Goal: Task Accomplishment & Management: Manage account settings

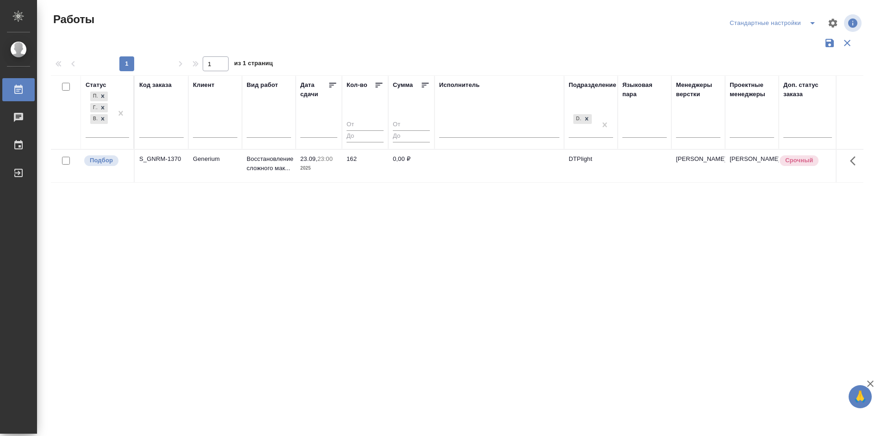
click at [173, 220] on div "Статус Подбор Готов к работе В работе Код заказа Клиент Вид работ [PERSON_NAME]…" at bounding box center [457, 241] width 812 height 333
click at [110, 166] on div "Подбор" at bounding box center [106, 160] width 46 height 12
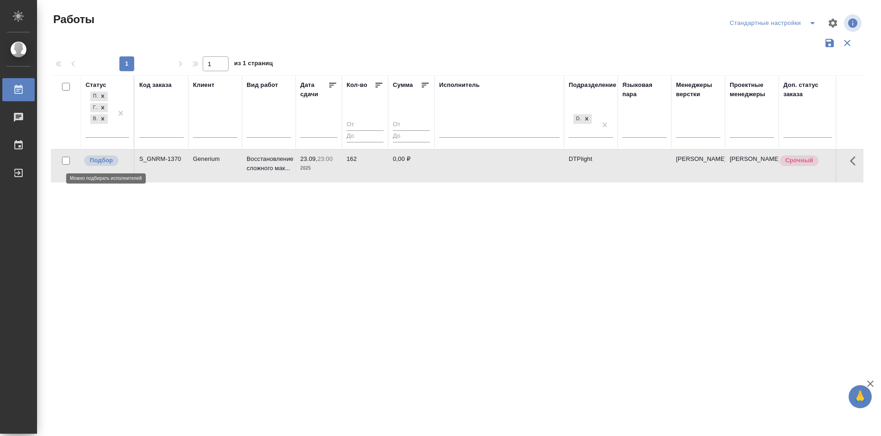
click at [110, 166] on div "Подбор" at bounding box center [106, 160] width 46 height 12
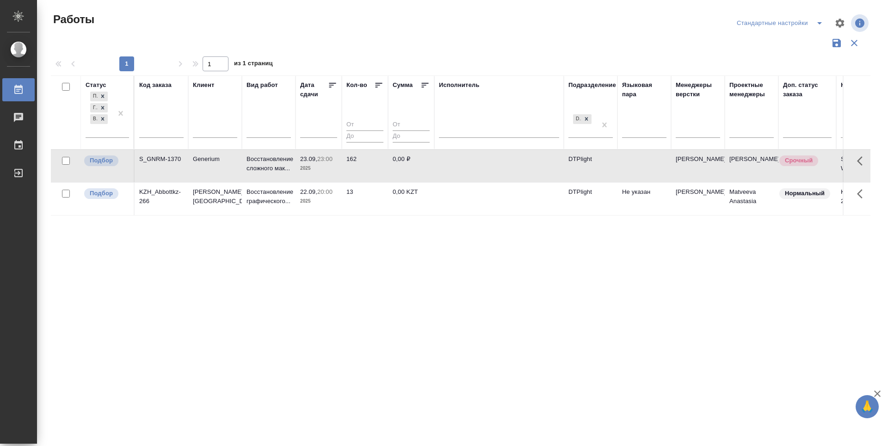
click at [436, 398] on div "Статус Подбор Готов к работе В работе Код заказа Клиент Вид работ Дата сдачи Ко…" at bounding box center [461, 241] width 820 height 333
click at [340, 87] on th "Дата сдачи" at bounding box center [319, 112] width 46 height 74
click at [331, 83] on icon at bounding box center [332, 85] width 7 height 5
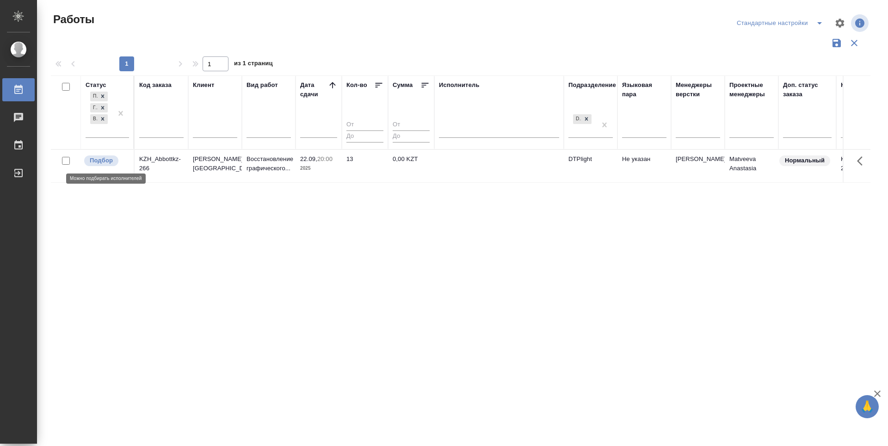
click at [111, 160] on p "Подбор" at bounding box center [101, 160] width 23 height 9
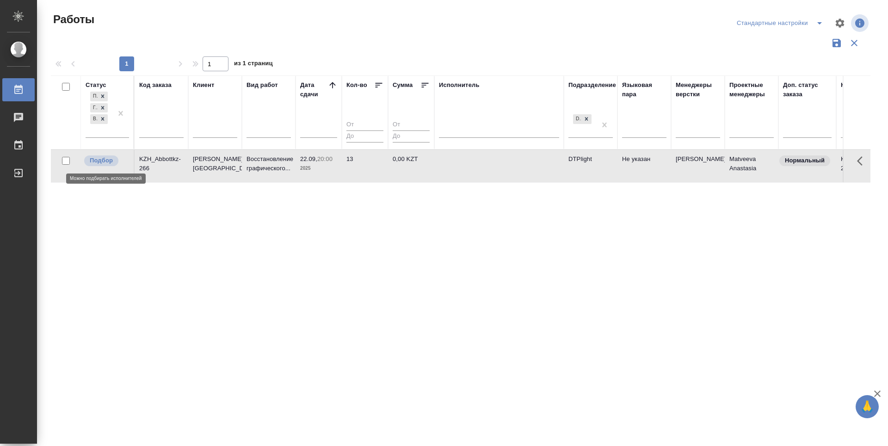
click at [111, 160] on p "Подбор" at bounding box center [101, 160] width 23 height 9
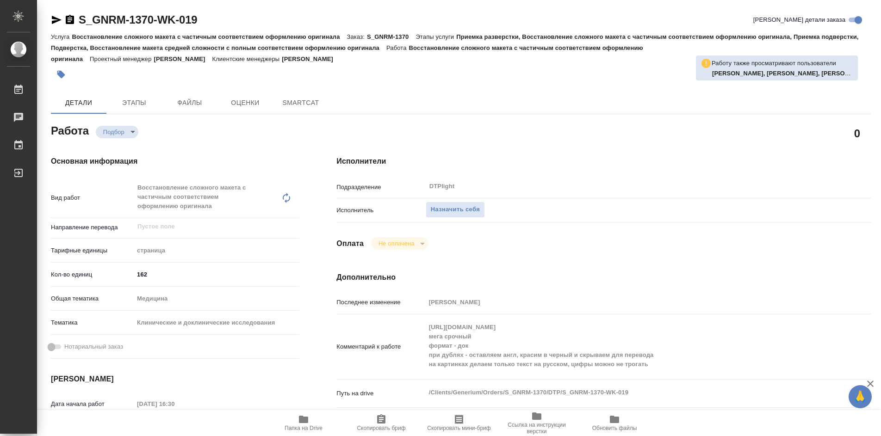
type textarea "x"
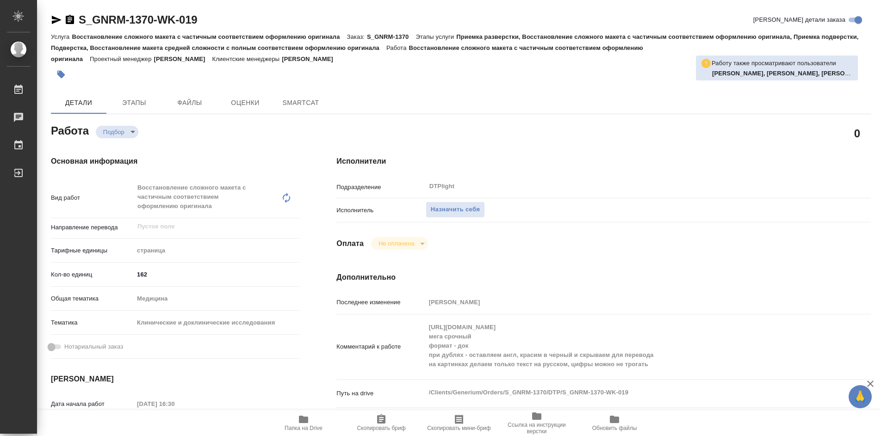
type textarea "x"
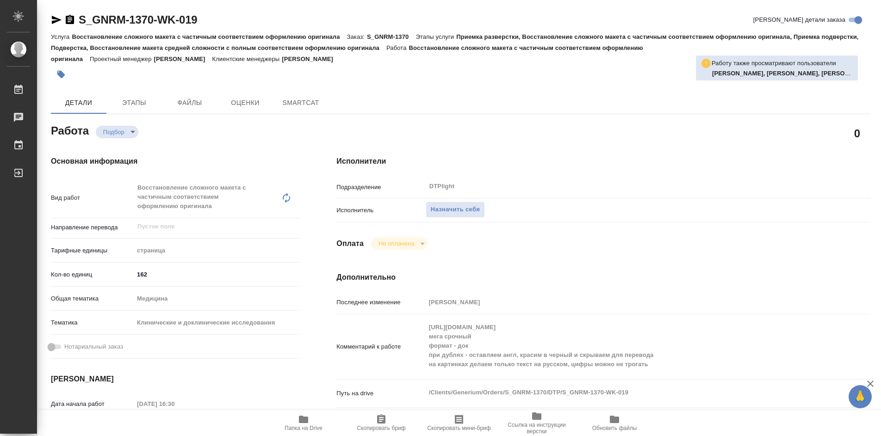
type textarea "x"
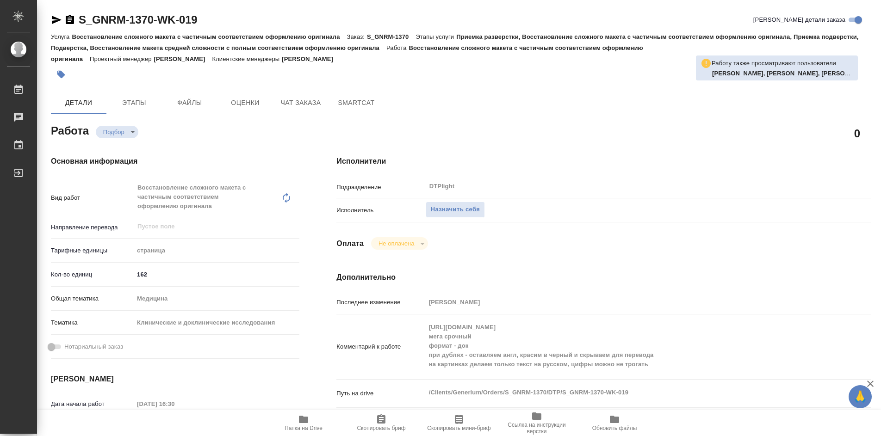
type textarea "x"
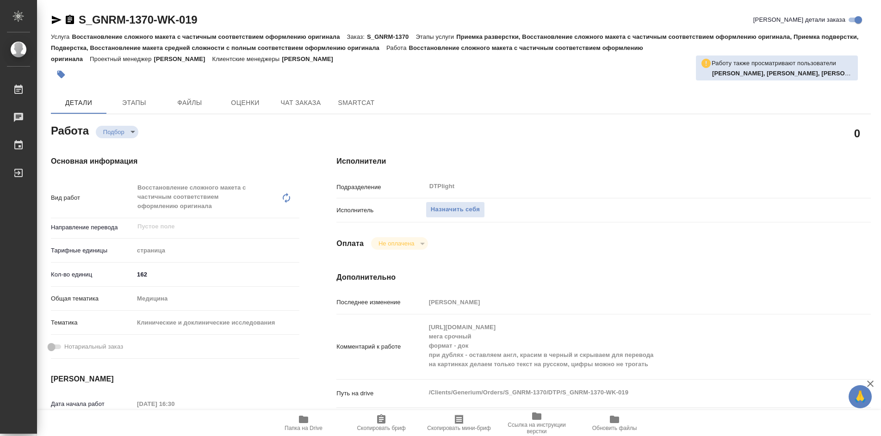
type textarea "x"
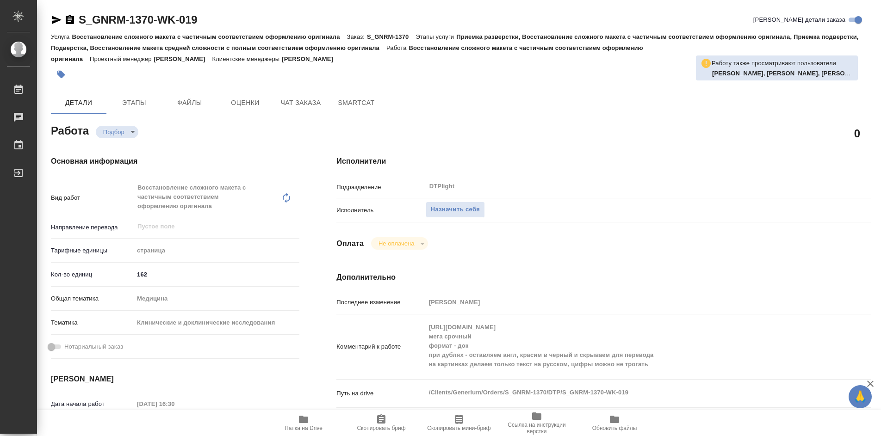
click at [838, 73] on b "Васильева Ольга, Ямковенко Вера, Сархатов Руслан, Носкова Анна" at bounding box center [819, 73] width 215 height 7
click at [830, 66] on p "Работу также просматривают пользователи" at bounding box center [773, 63] width 124 height 9
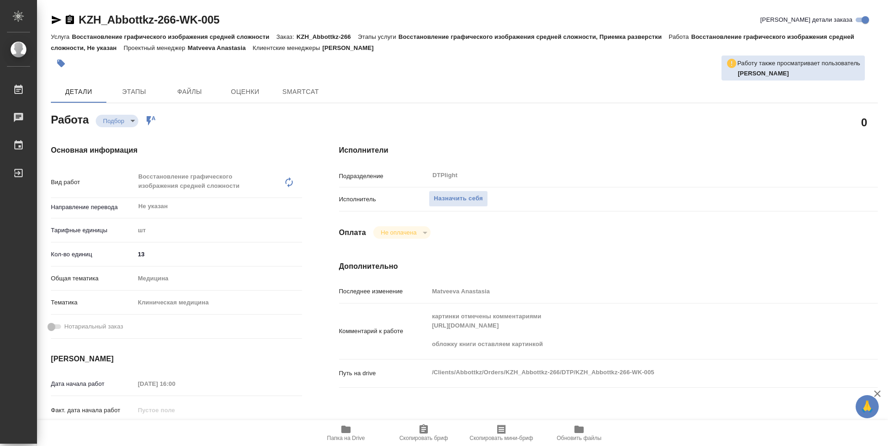
type textarea "x"
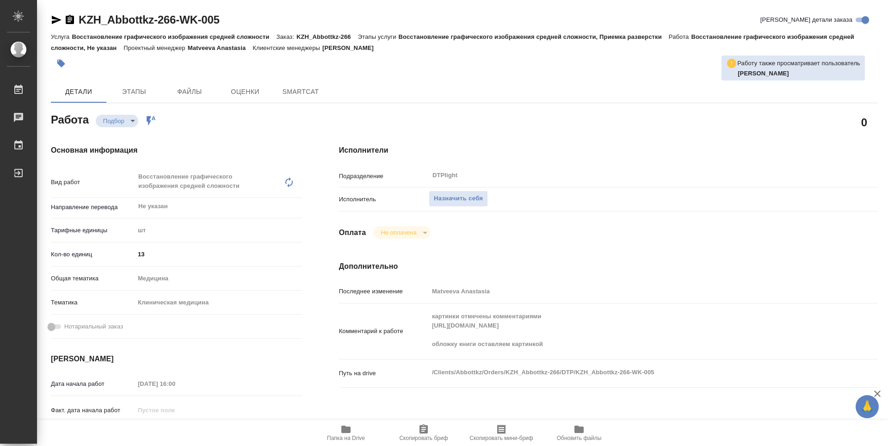
type textarea "x"
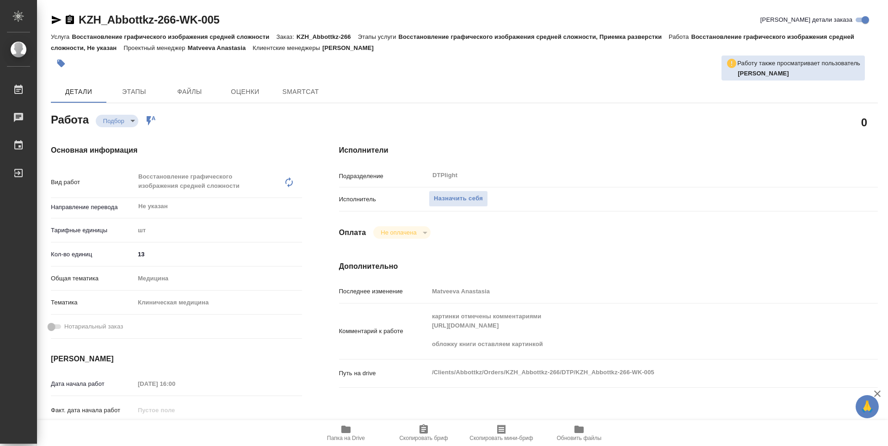
type textarea "x"
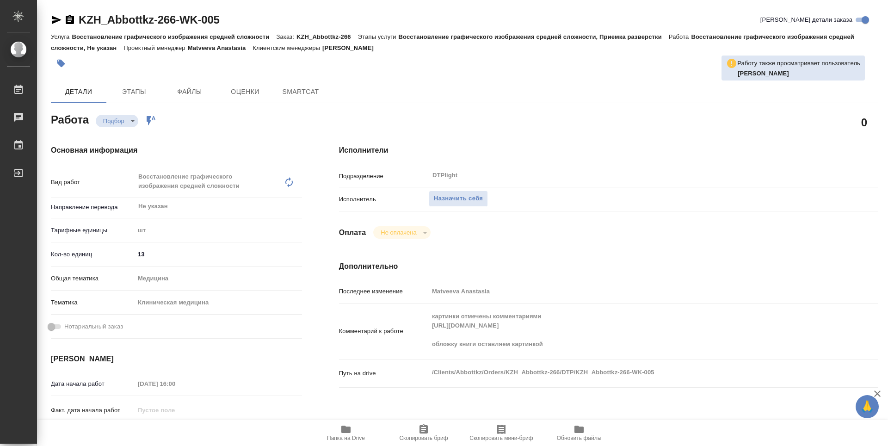
type textarea "x"
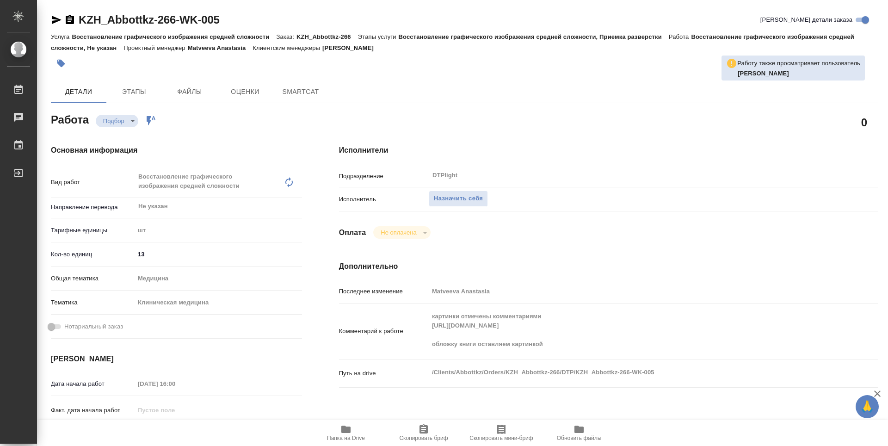
type textarea "x"
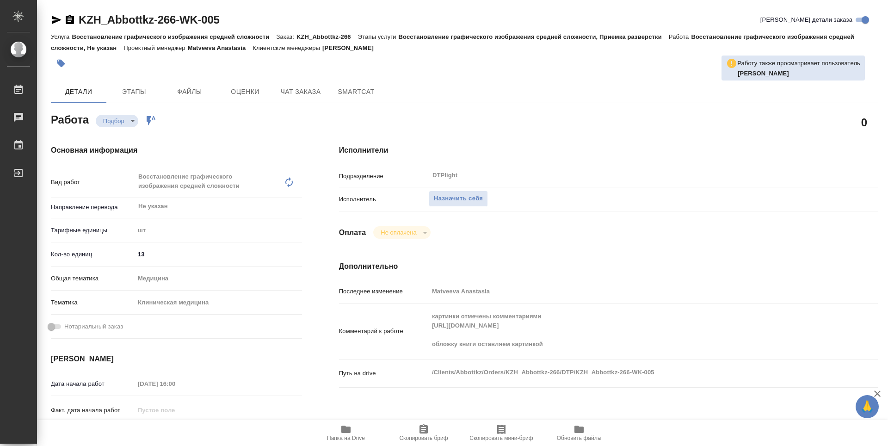
type textarea "x"
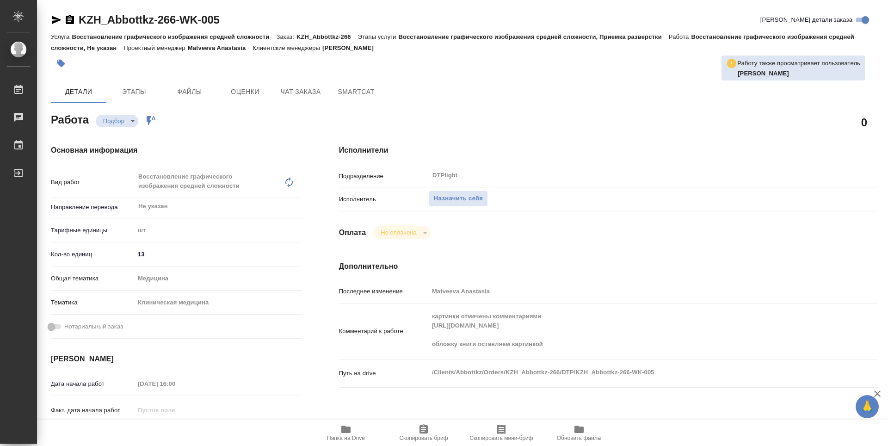
type textarea "x"
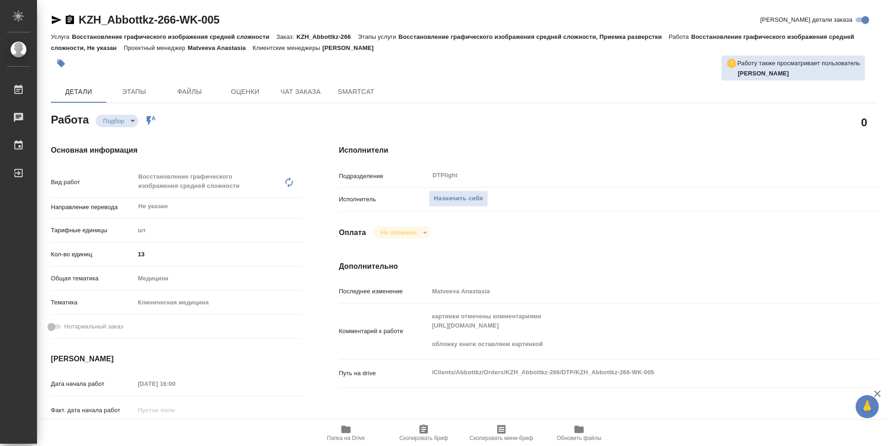
click at [350, 430] on icon "button" at bounding box center [345, 429] width 9 height 7
type textarea "x"
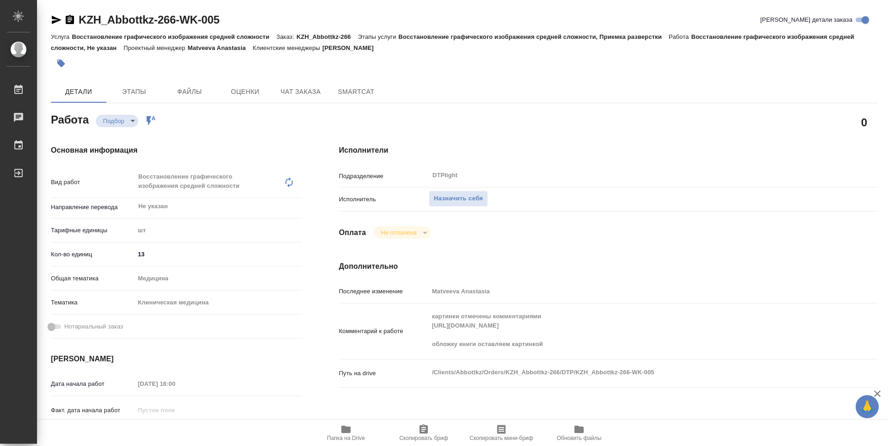
type textarea "x"
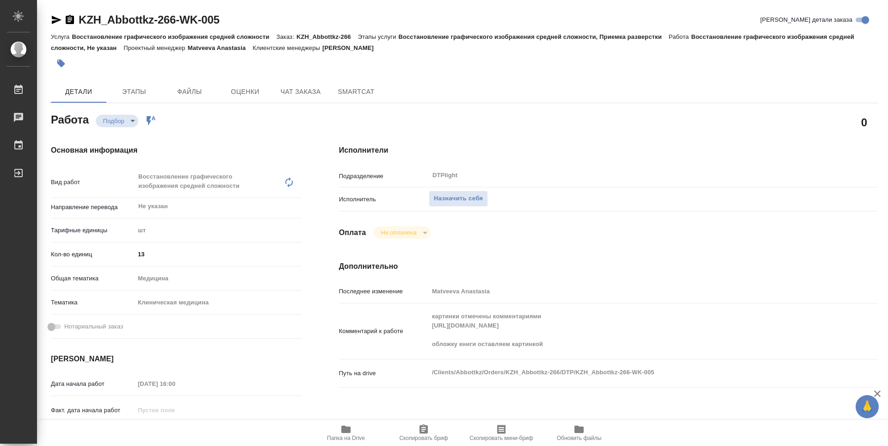
type textarea "x"
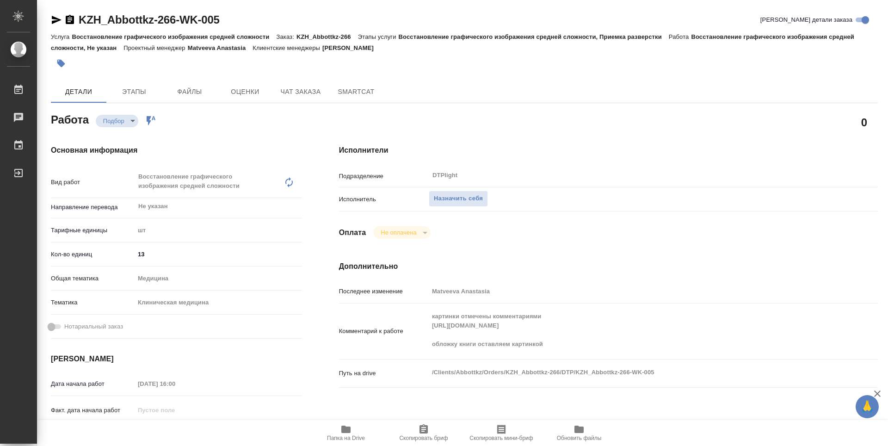
type textarea "x"
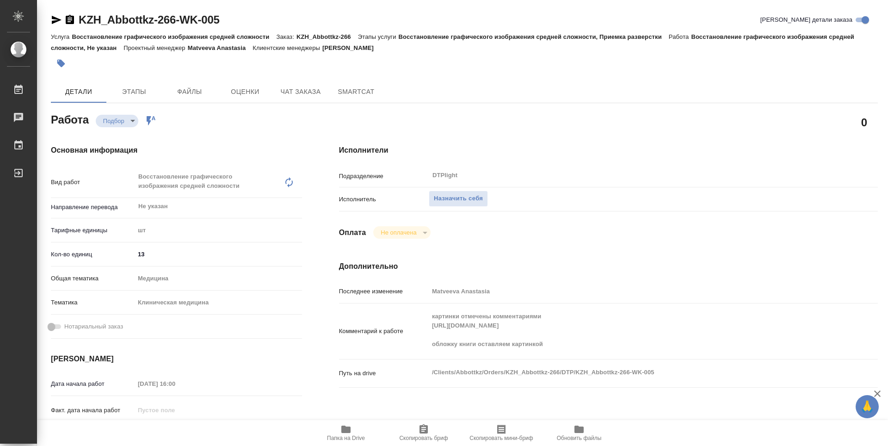
type textarea "x"
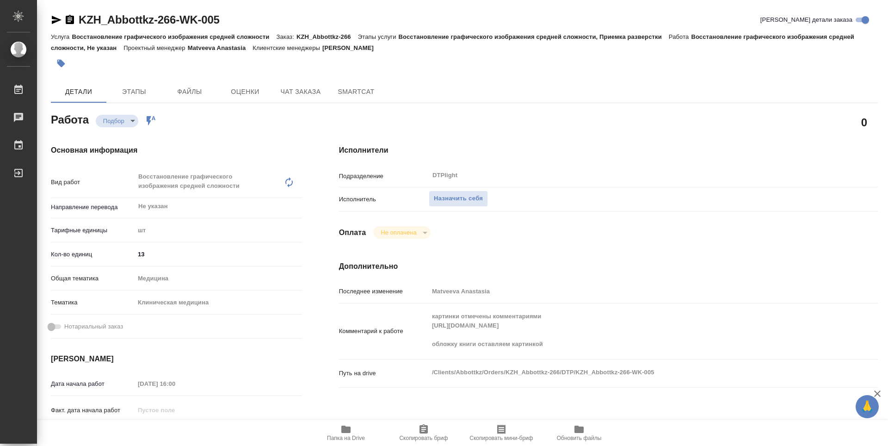
type textarea "x"
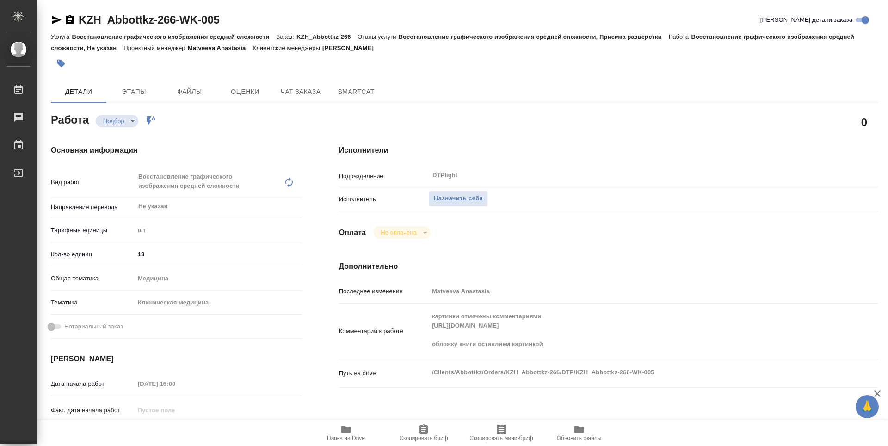
type textarea "x"
click at [470, 198] on span "Назначить себя" at bounding box center [458, 198] width 49 height 11
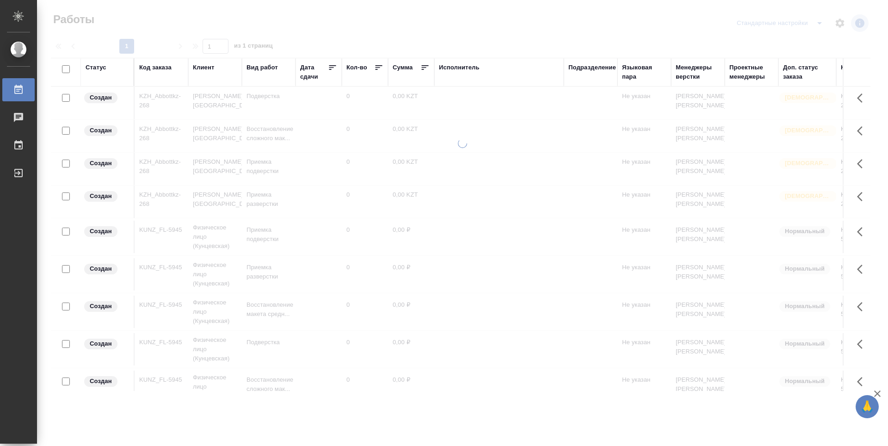
click at [597, 69] on div "Подразделение" at bounding box center [592, 67] width 48 height 9
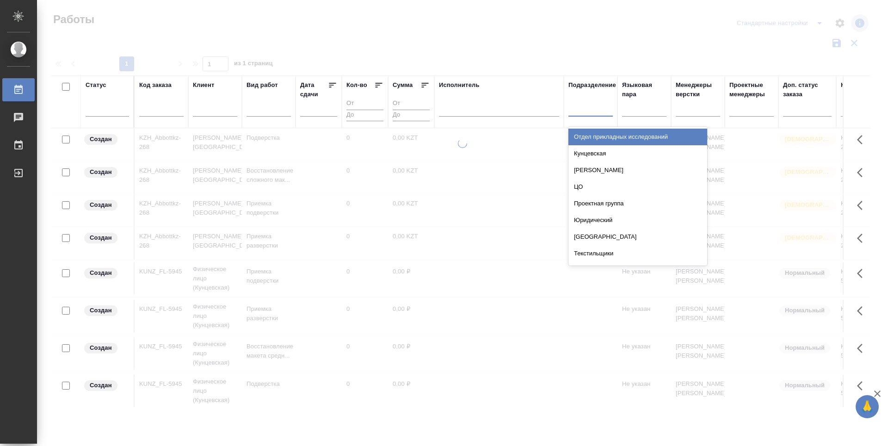
click at [595, 114] on div at bounding box center [590, 108] width 44 height 18
type input "dt"
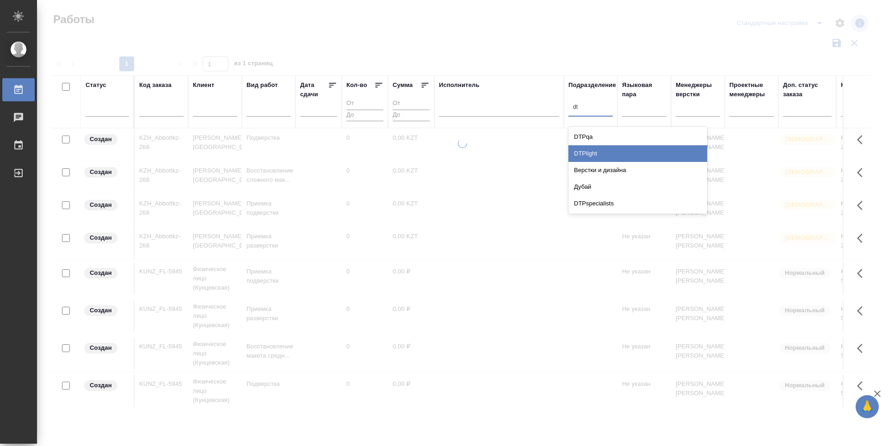
click at [590, 154] on div "DTPlight" at bounding box center [637, 153] width 139 height 17
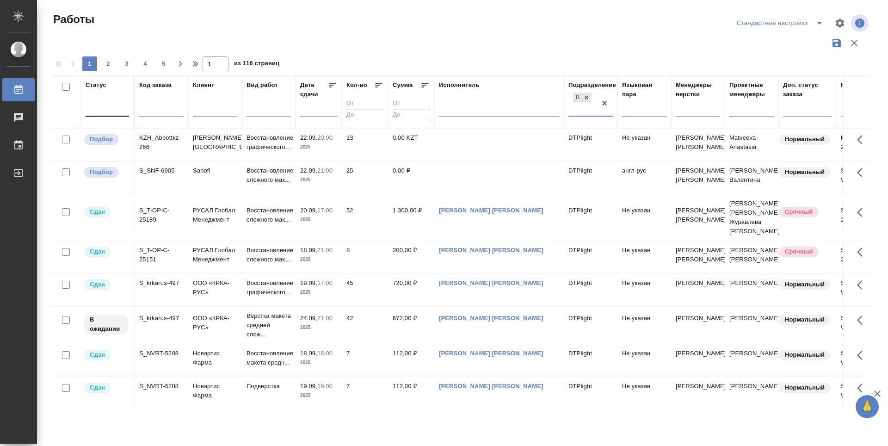
click at [105, 111] on div at bounding box center [107, 106] width 43 height 13
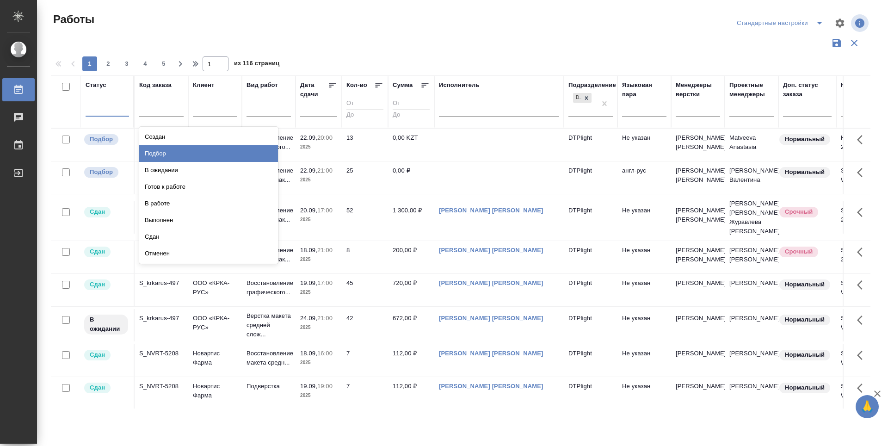
drag, startPoint x: 271, startPoint y: 155, endPoint x: 222, endPoint y: 142, distance: 50.8
click at [271, 155] on div "Подбор" at bounding box center [208, 153] width 139 height 17
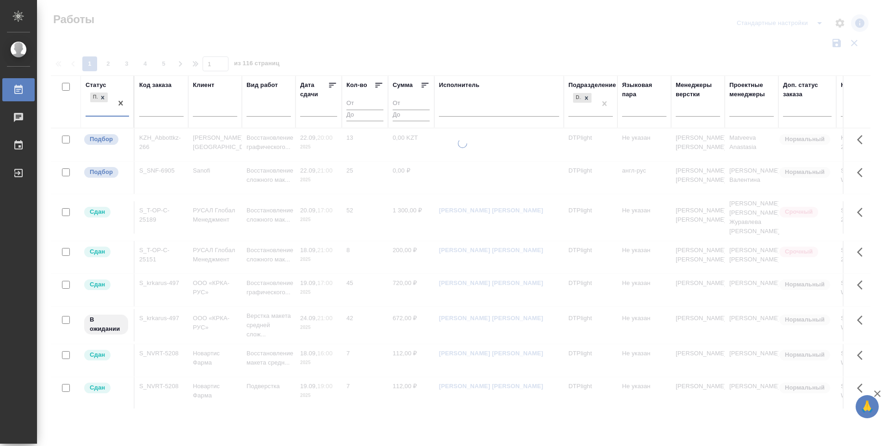
click at [92, 111] on div "Подбор" at bounding box center [99, 103] width 27 height 25
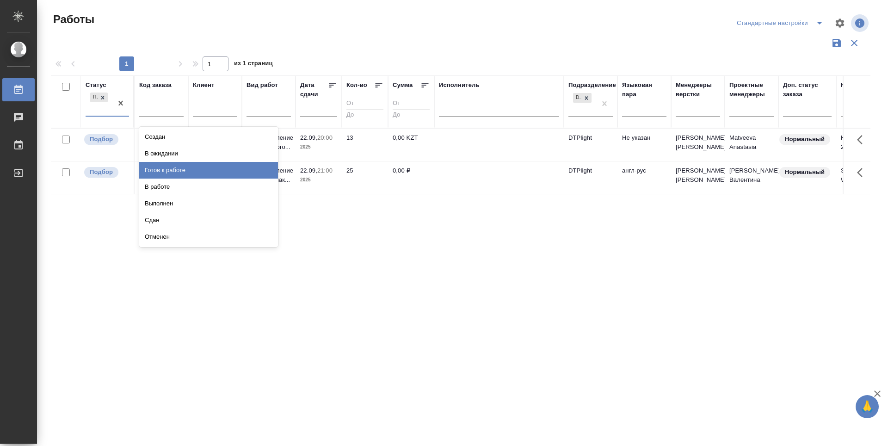
click at [194, 169] on div "Готов к работе" at bounding box center [208, 170] width 139 height 17
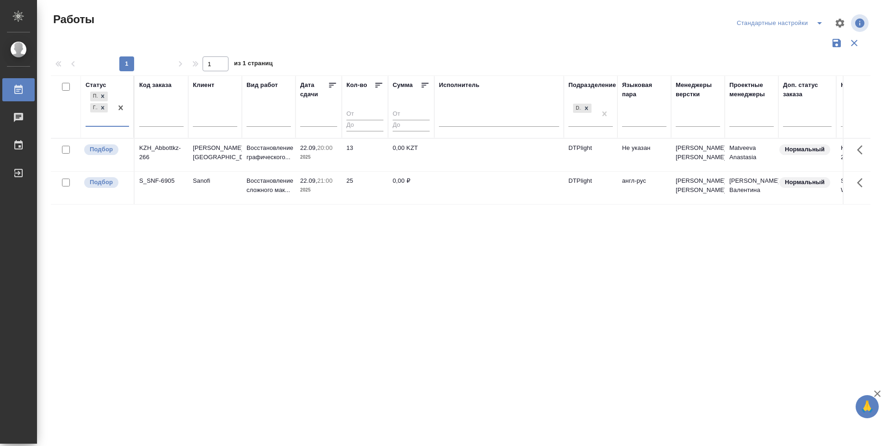
click at [91, 121] on div "Подбор Готов к работе" at bounding box center [99, 108] width 27 height 36
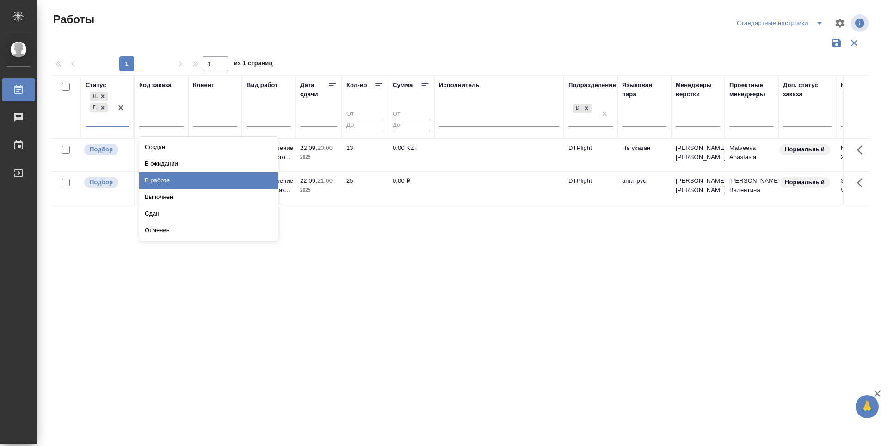
click at [191, 180] on div "В работе" at bounding box center [208, 180] width 139 height 17
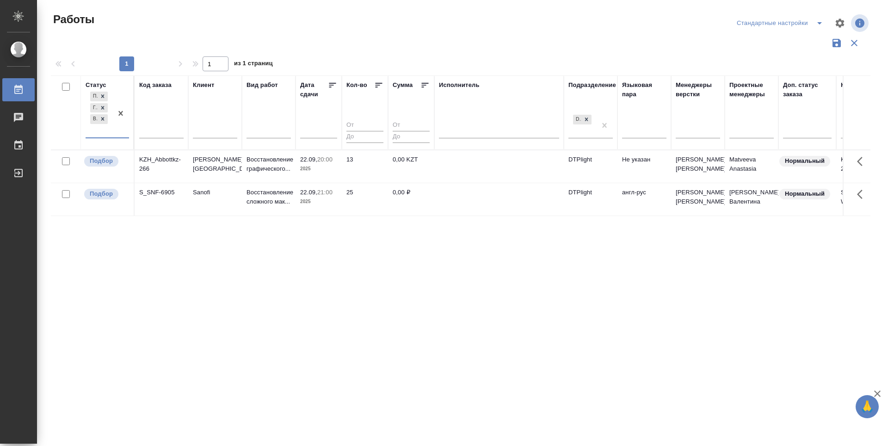
click at [308, 23] on div "Работы" at bounding box center [189, 19] width 276 height 15
click at [110, 193] on p "Подбор" at bounding box center [101, 193] width 23 height 9
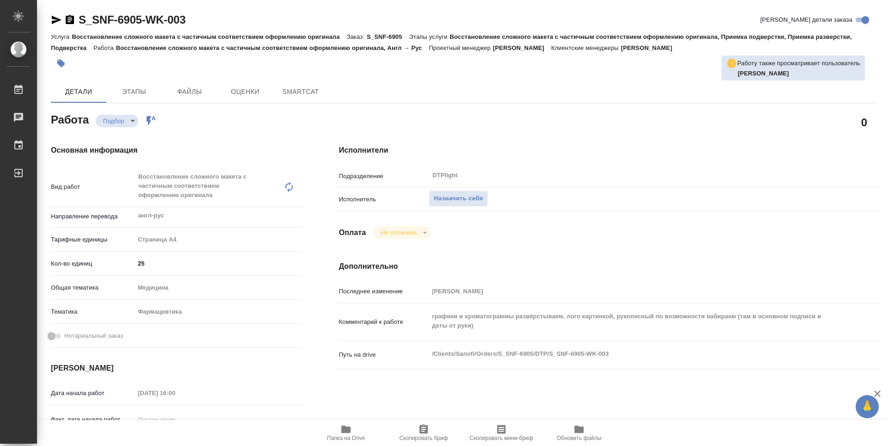
type textarea "x"
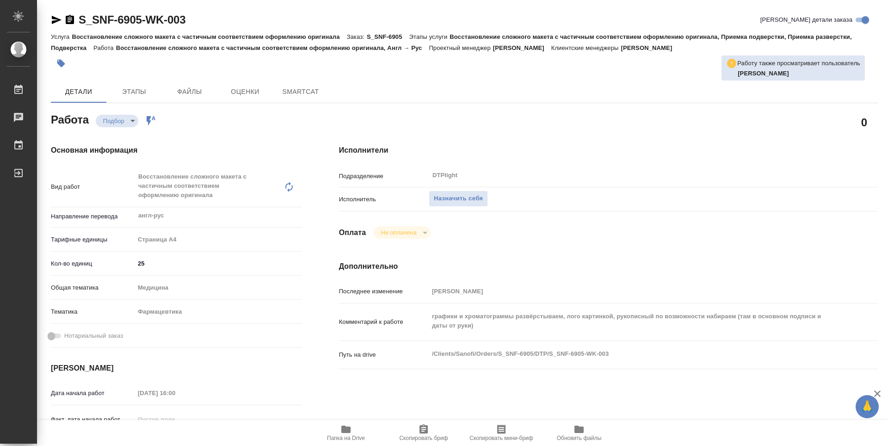
type textarea "x"
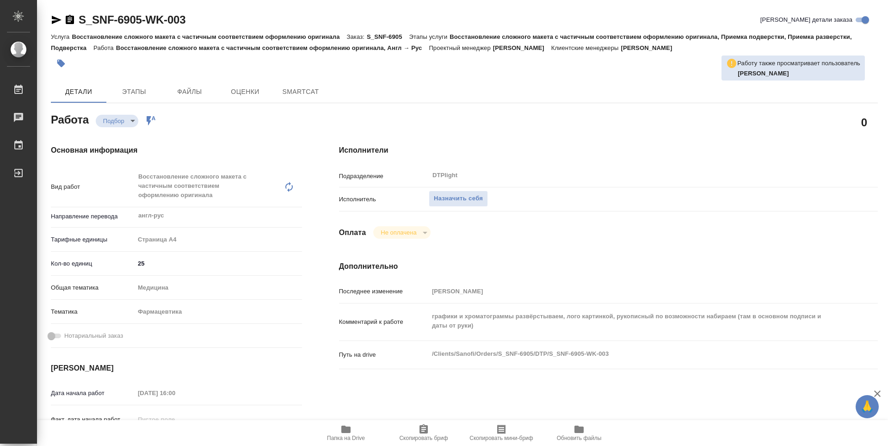
type textarea "x"
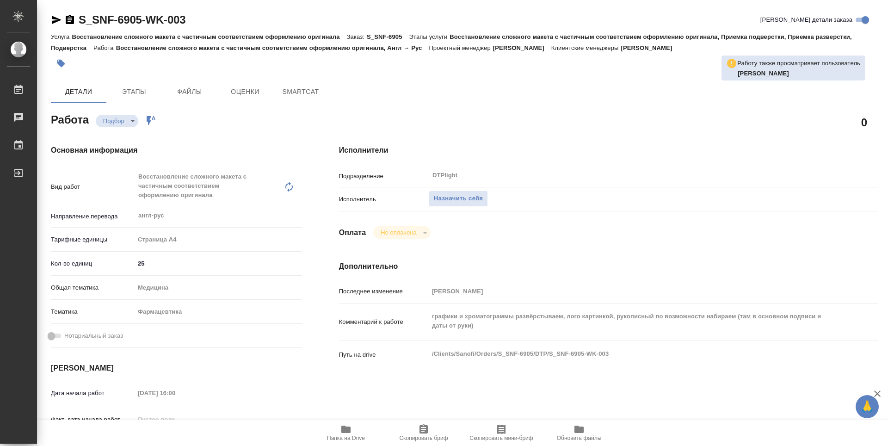
type textarea "x"
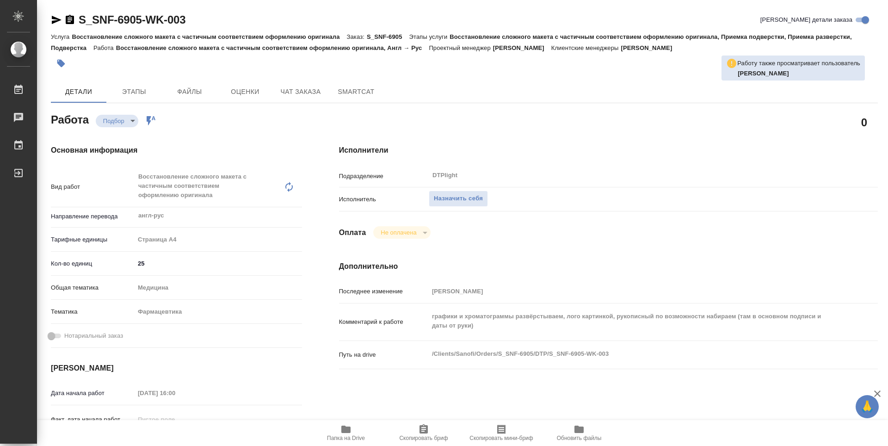
type textarea "x"
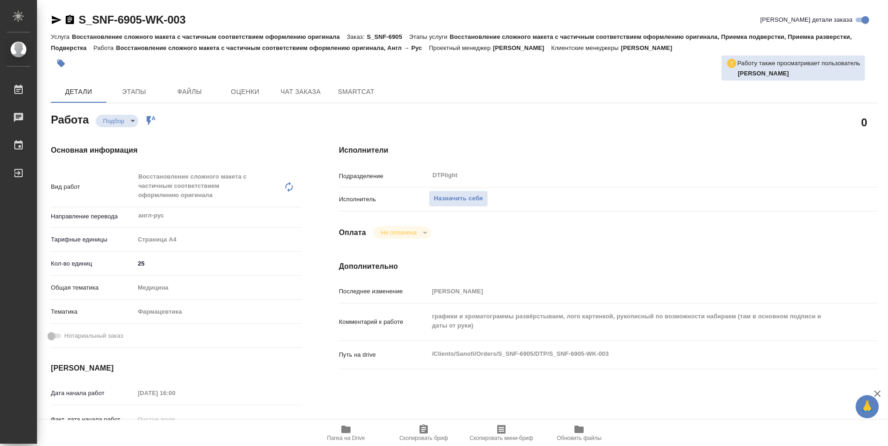
type textarea "x"
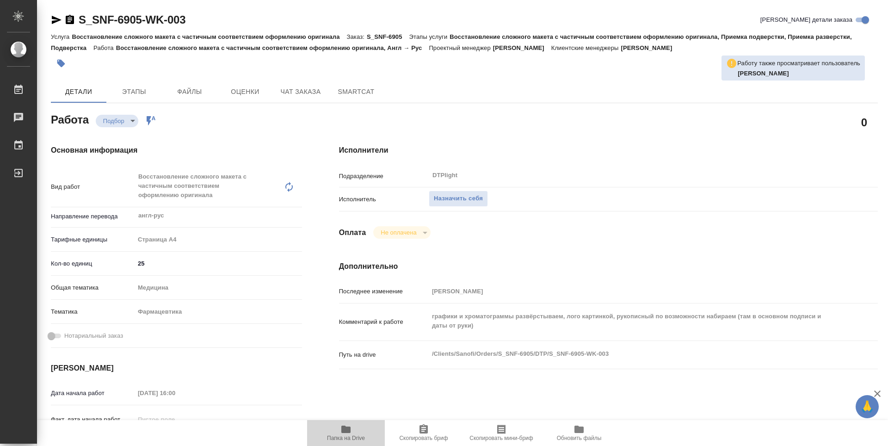
click at [350, 424] on icon "button" at bounding box center [345, 429] width 11 height 11
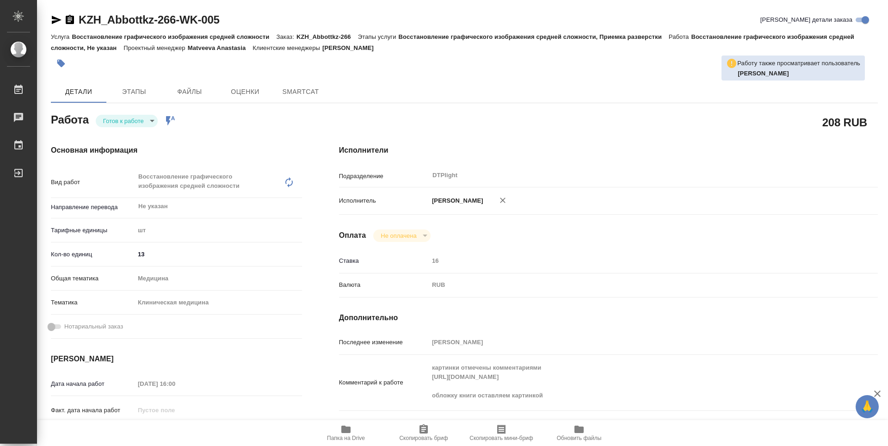
type textarea "x"
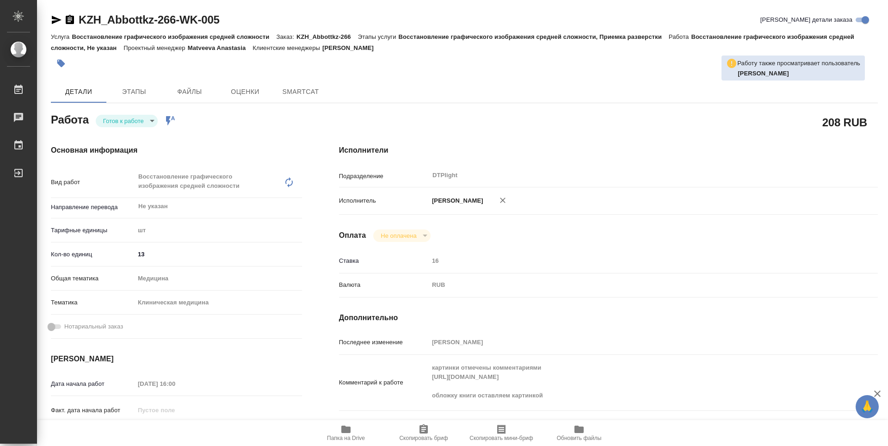
type textarea "x"
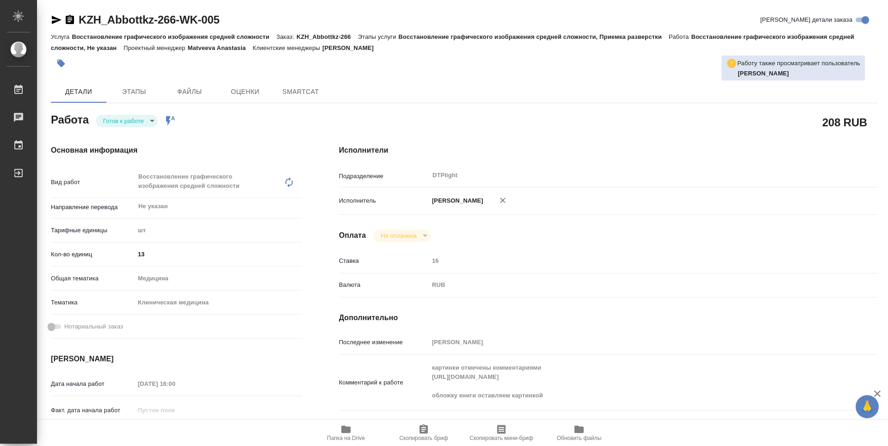
type textarea "x"
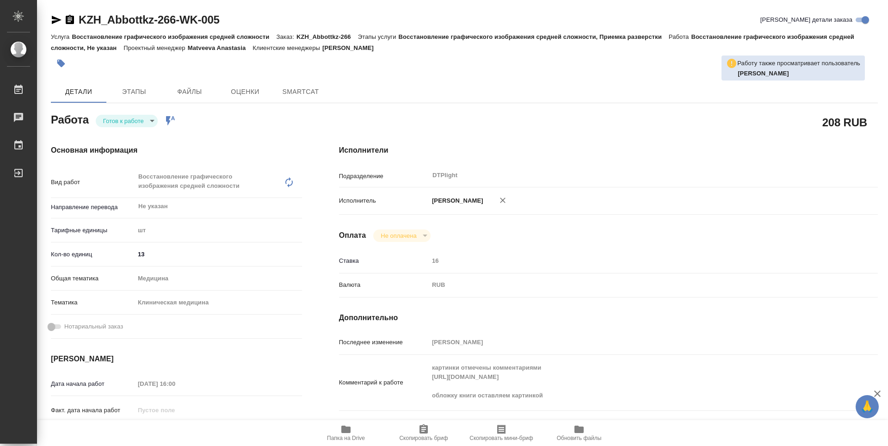
type textarea "x"
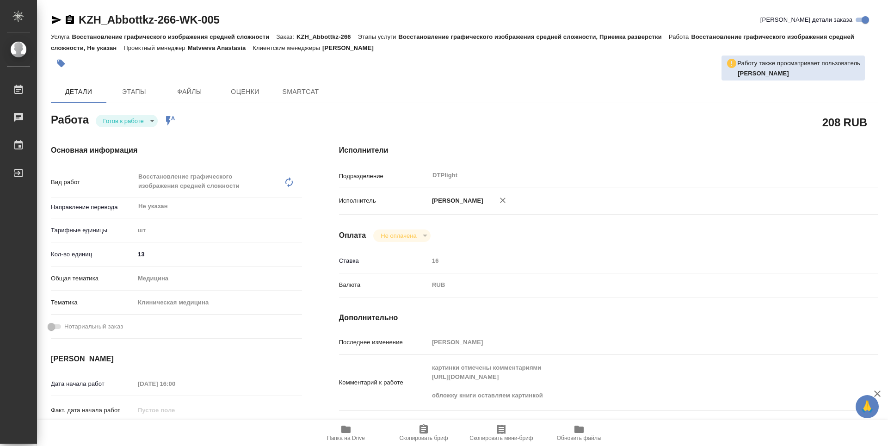
type textarea "x"
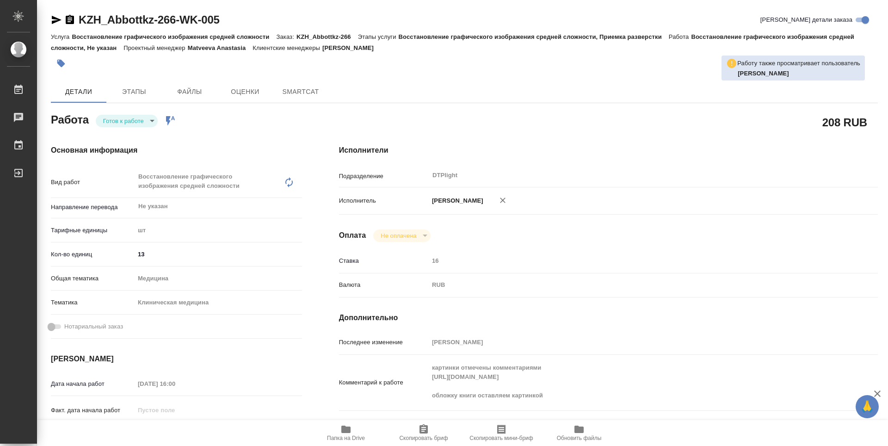
type textarea "x"
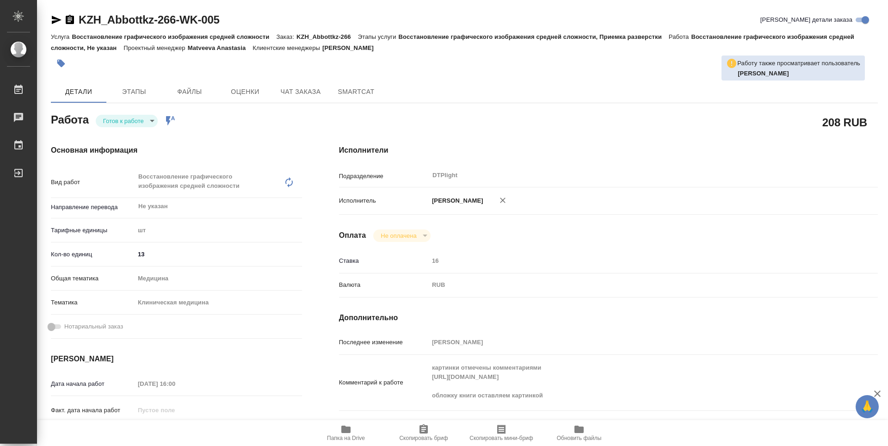
click at [114, 124] on body "🙏 .cls-1 fill:#fff; AWATERA Zubakova [PERSON_NAME] Чаты График Выйти KZH_Abbott…" at bounding box center [444, 223] width 888 height 446
type textarea "x"
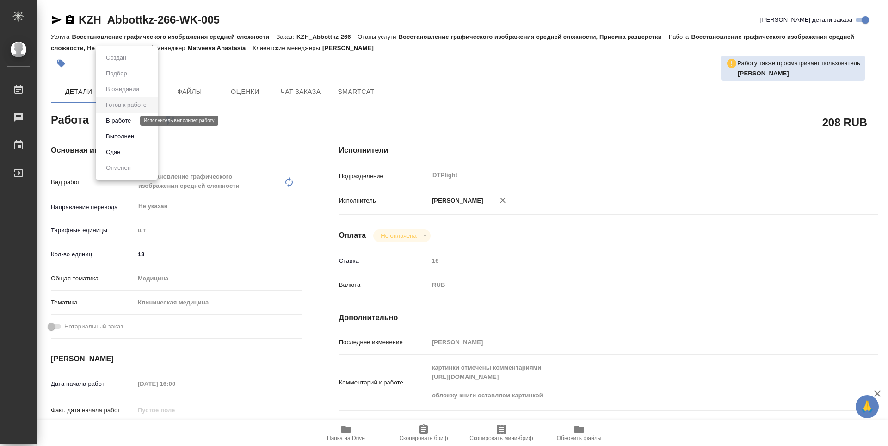
type textarea "x"
click at [122, 120] on button "В работе" at bounding box center [118, 121] width 31 height 10
type textarea "x"
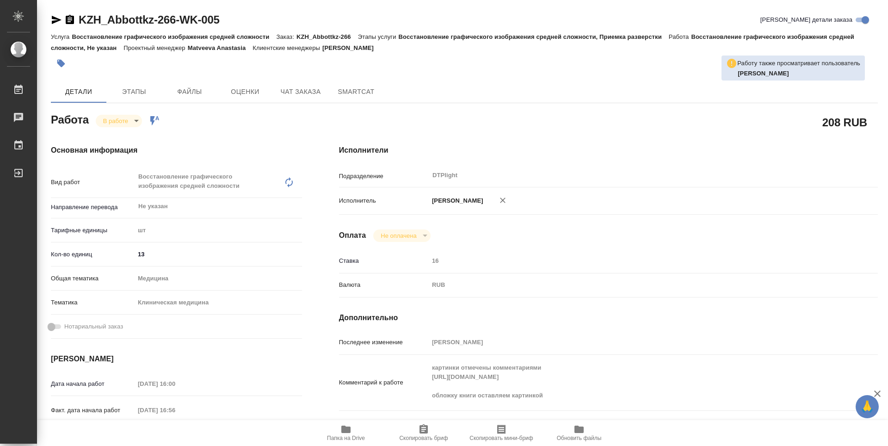
type textarea "x"
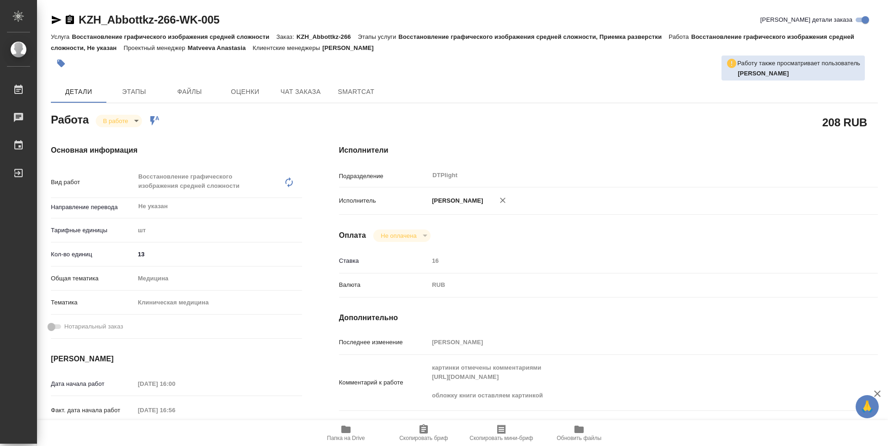
type textarea "x"
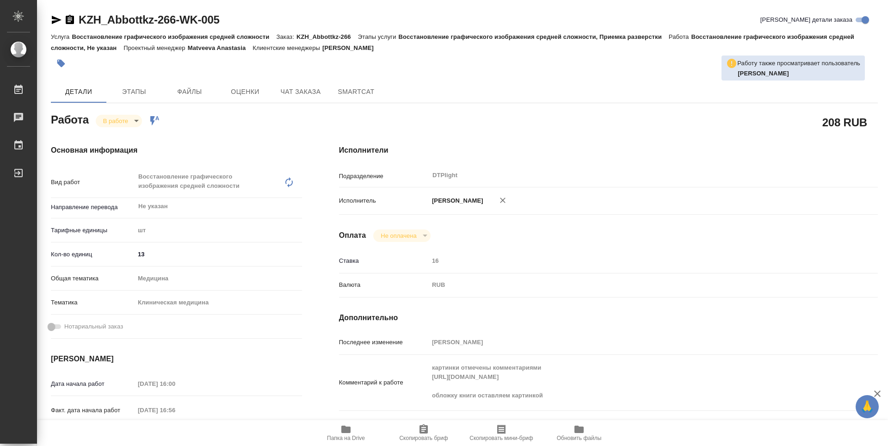
type textarea "x"
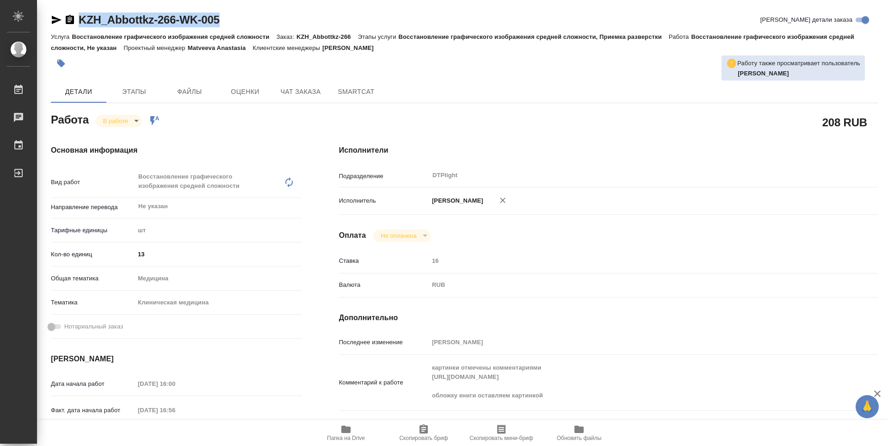
type textarea "x"
drag, startPoint x: 256, startPoint y: 20, endPoint x: 74, endPoint y: 18, distance: 182.2
click at [74, 18] on div "KZH_Abbottkz-266-WK-005 Кратко детали заказа" at bounding box center [464, 19] width 827 height 15
copy link "KZH_Abbottkz-266-WK-005"
